Goal: Task Accomplishment & Management: Manage account settings

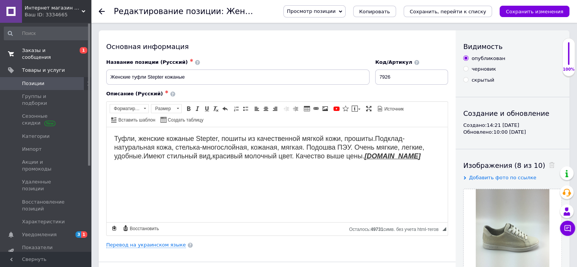
click at [61, 52] on span "Заказы и сообщения" at bounding box center [46, 54] width 48 height 14
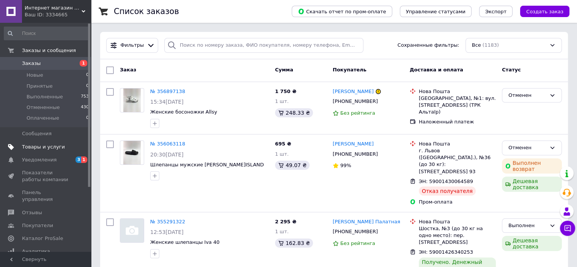
click at [52, 145] on span "Товары и услуги" at bounding box center [43, 146] width 43 height 7
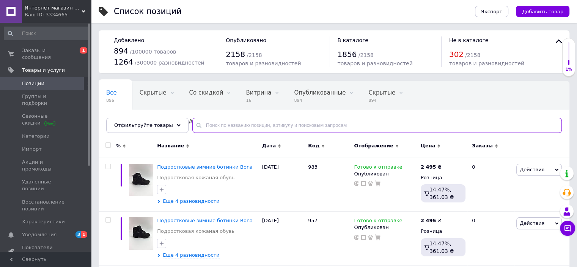
click at [291, 125] on input "text" at bounding box center [377, 125] width 370 height 15
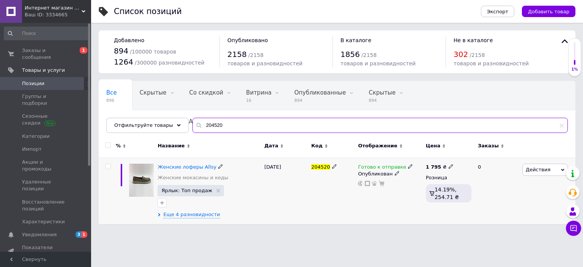
type input "204520"
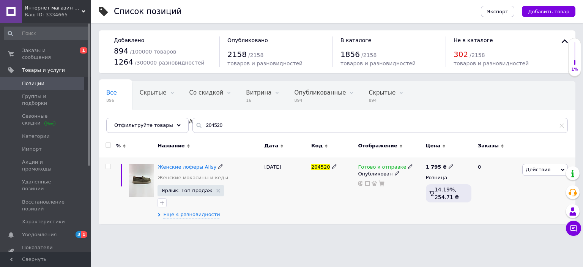
click at [142, 179] on img at bounding box center [141, 180] width 25 height 33
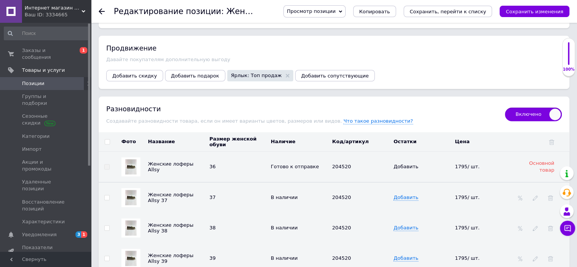
scroll to position [968, 0]
click at [551, 194] on use at bounding box center [550, 196] width 5 height 5
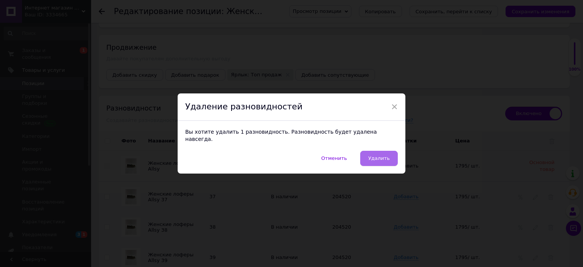
click at [385, 155] on span "Удалить" at bounding box center [379, 158] width 22 height 6
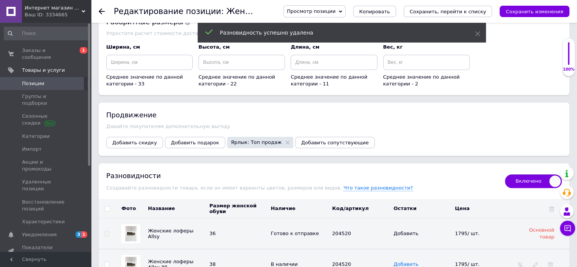
scroll to position [900, 0]
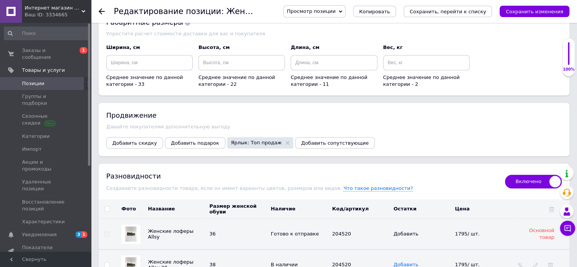
click at [49, 80] on span "Позиции" at bounding box center [46, 83] width 48 height 7
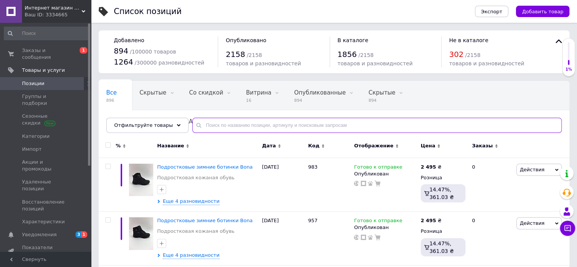
click at [230, 123] on input "text" at bounding box center [377, 125] width 370 height 15
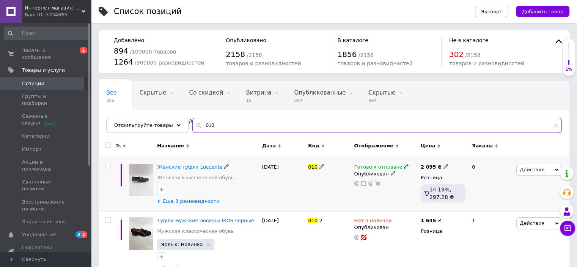
type input "010"
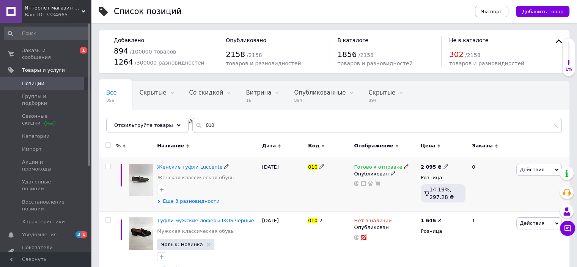
click at [147, 177] on img at bounding box center [141, 180] width 24 height 33
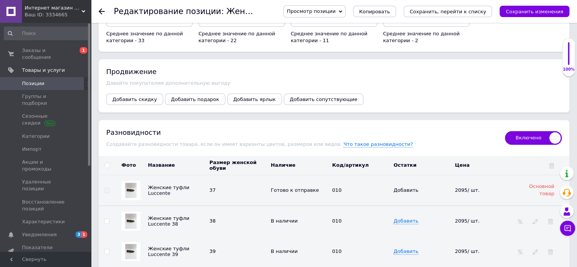
scroll to position [945, 0]
click at [52, 80] on span "Позиции" at bounding box center [46, 83] width 48 height 7
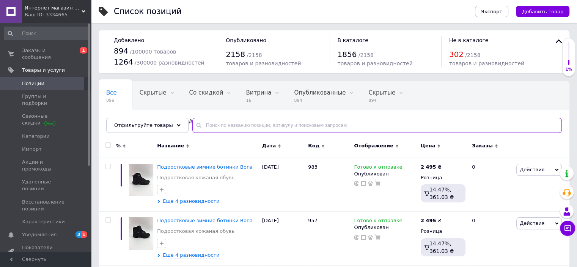
click at [265, 125] on input "text" at bounding box center [377, 125] width 370 height 15
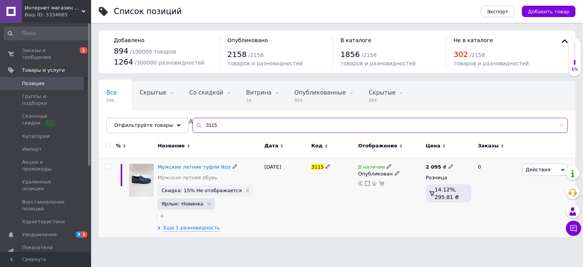
type input "3115"
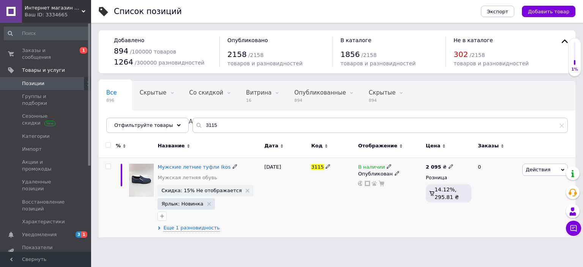
click at [141, 180] on img at bounding box center [141, 180] width 25 height 33
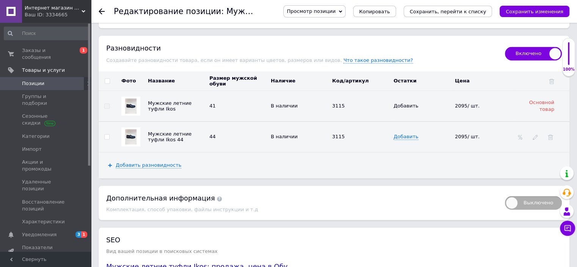
scroll to position [1101, 0]
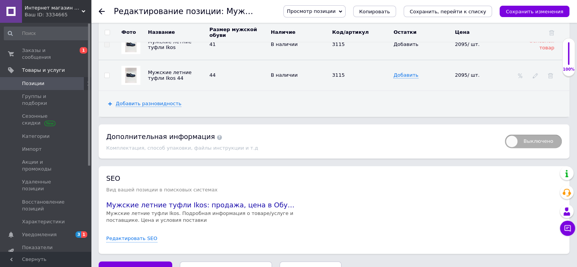
click at [288, 266] on span "Удалить позицию" at bounding box center [311, 269] width 46 height 6
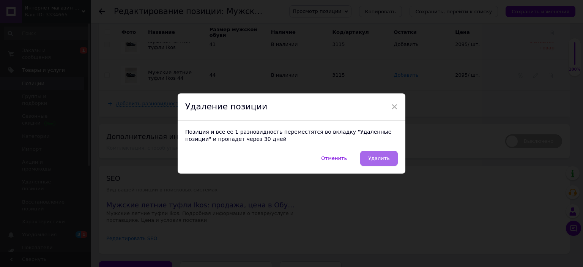
click at [380, 158] on span "Удалить" at bounding box center [379, 158] width 22 height 6
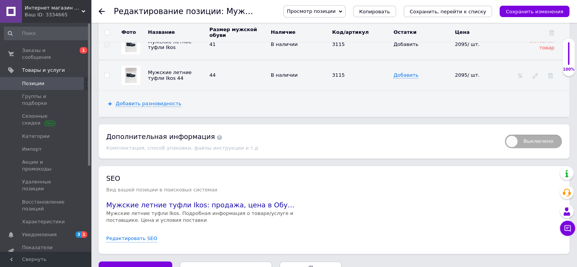
radio input "false"
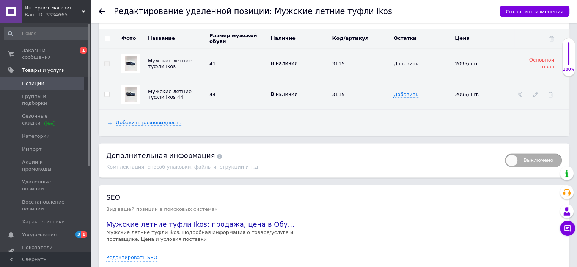
scroll to position [1120, 0]
